Goal: Use online tool/utility: Utilize a website feature to perform a specific function

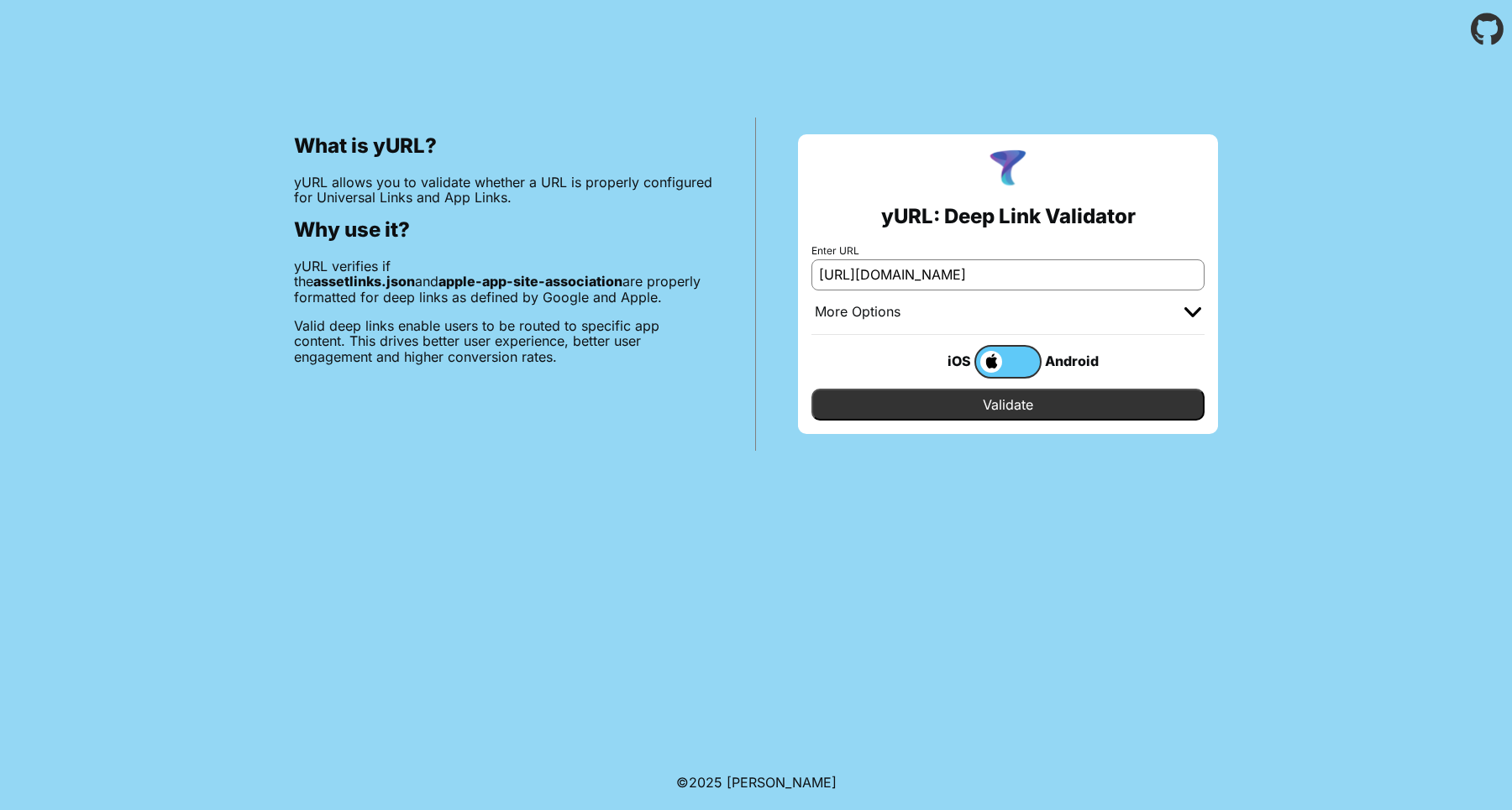
drag, startPoint x: 943, startPoint y: 274, endPoint x: 1489, endPoint y: 284, distance: 546.1
click at [1489, 284] on div "What is yURL? yURL allows you to validate whether a URL is properly configured …" at bounding box center [756, 255] width 1512 height 392
type input "[URL][DOMAIN_NAME]"
click at [1169, 408] on input "Validate" at bounding box center [1008, 405] width 393 height 32
